Goal: Contribute content

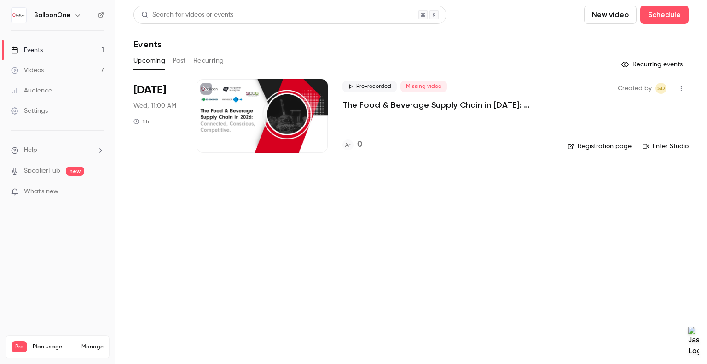
click at [418, 102] on p "The Food & Beverage Supply Chain in [DATE]: Connected, Conscious, Competitive." at bounding box center [447, 104] width 210 height 11
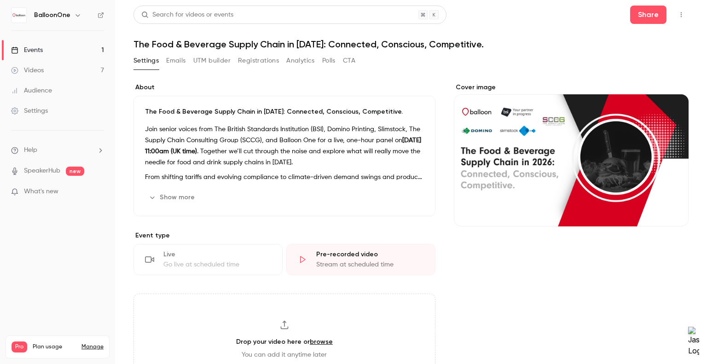
scroll to position [368, 0]
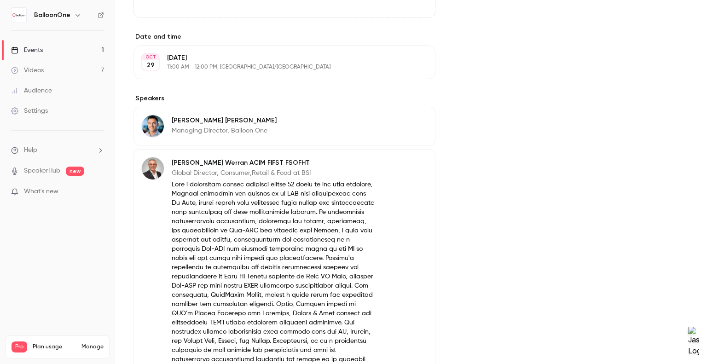
click at [250, 128] on p "Managing Director, Balloon One" at bounding box center [224, 130] width 105 height 9
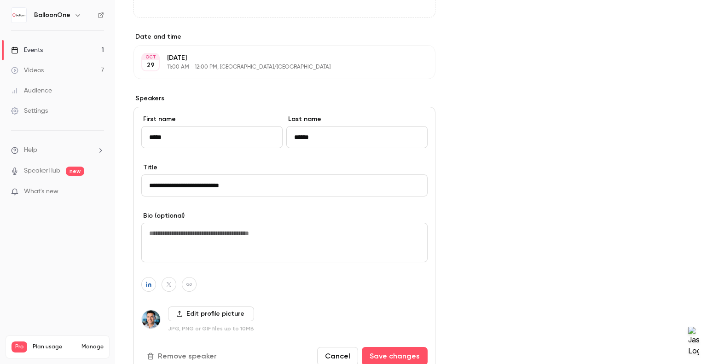
click at [189, 231] on textarea at bounding box center [284, 243] width 286 height 40
paste textarea "**********"
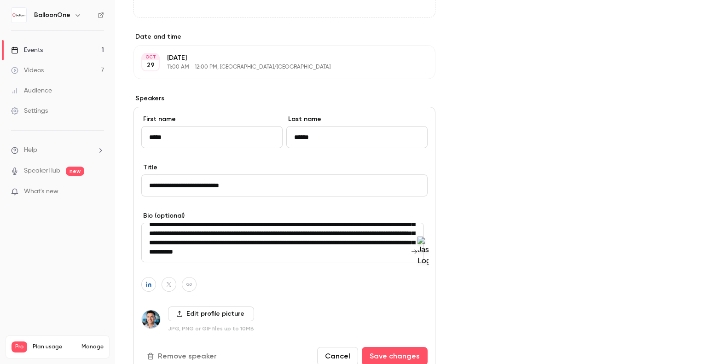
scroll to position [0, 0]
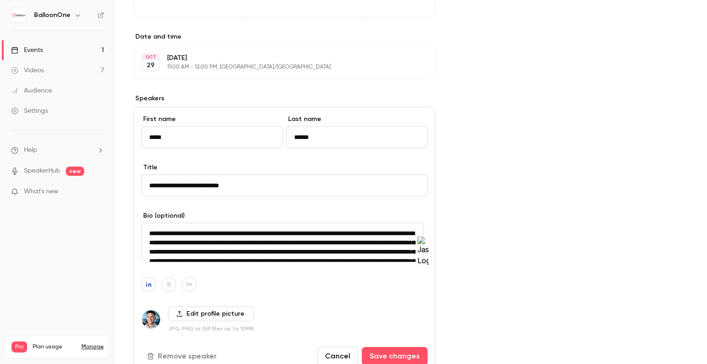
type textarea "**********"
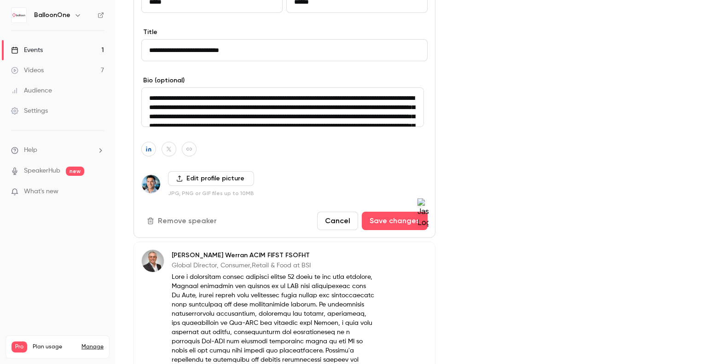
scroll to position [552, 0]
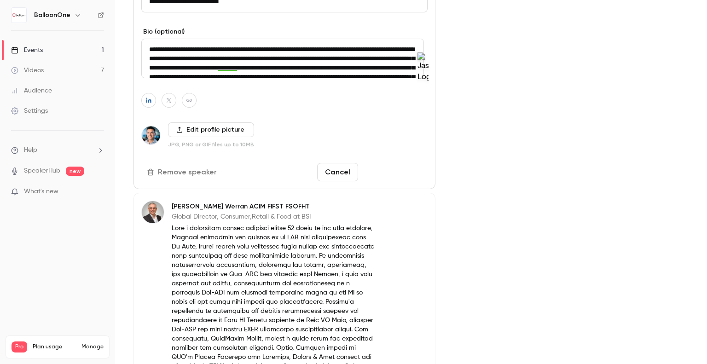
click at [409, 171] on button "Save changes" at bounding box center [395, 172] width 66 height 18
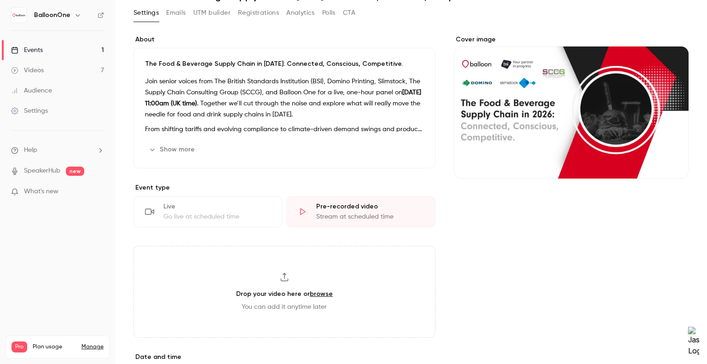
scroll to position [0, 0]
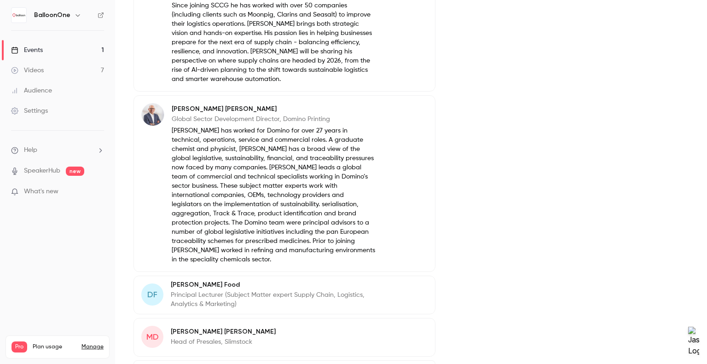
scroll to position [1012, 0]
